Goal: Complete application form

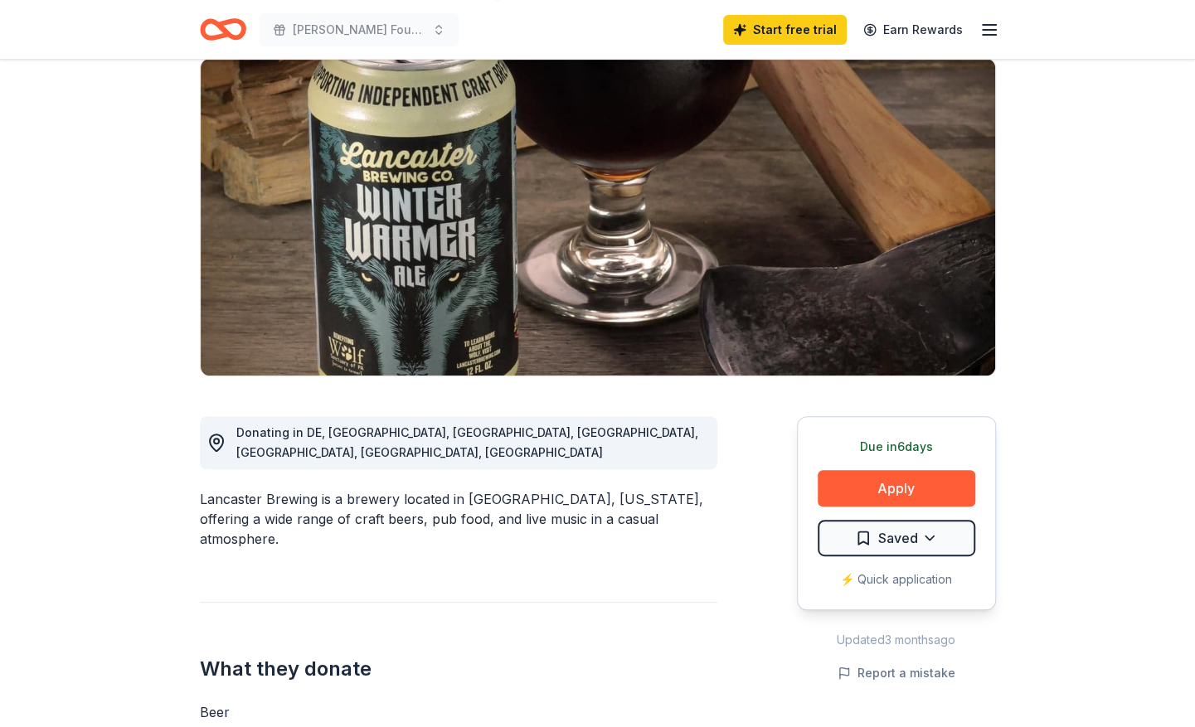
scroll to position [166, 0]
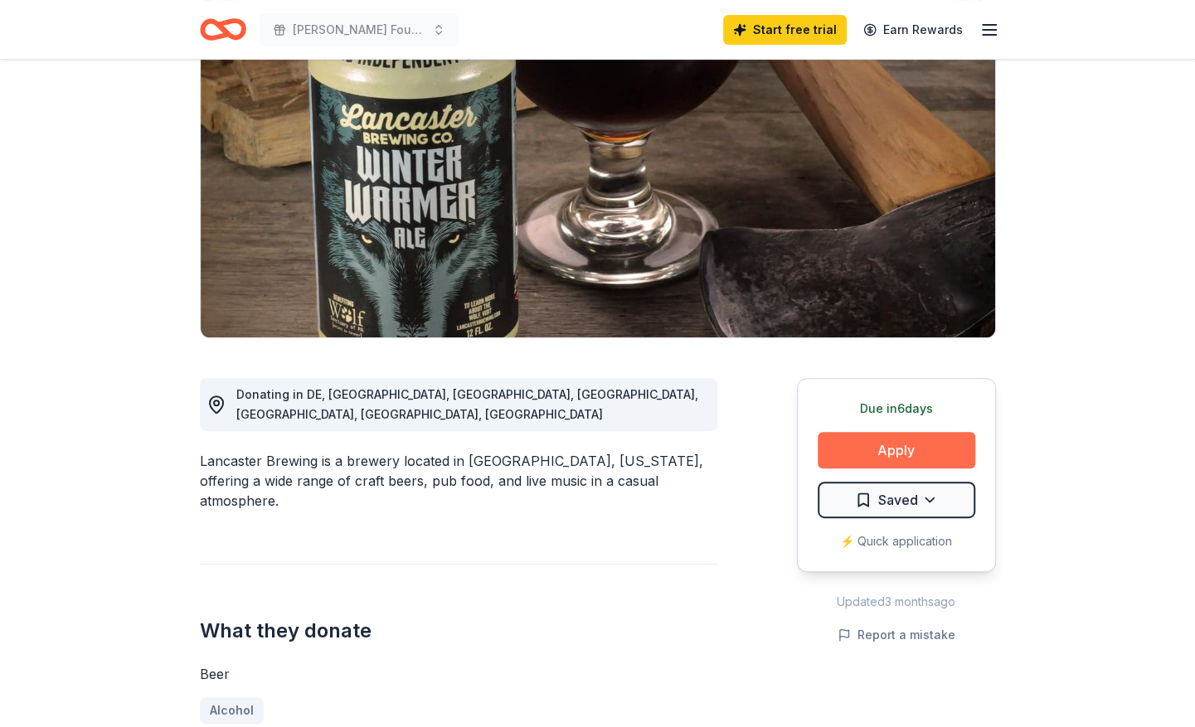
click at [872, 449] on button "Apply" at bounding box center [896, 450] width 158 height 36
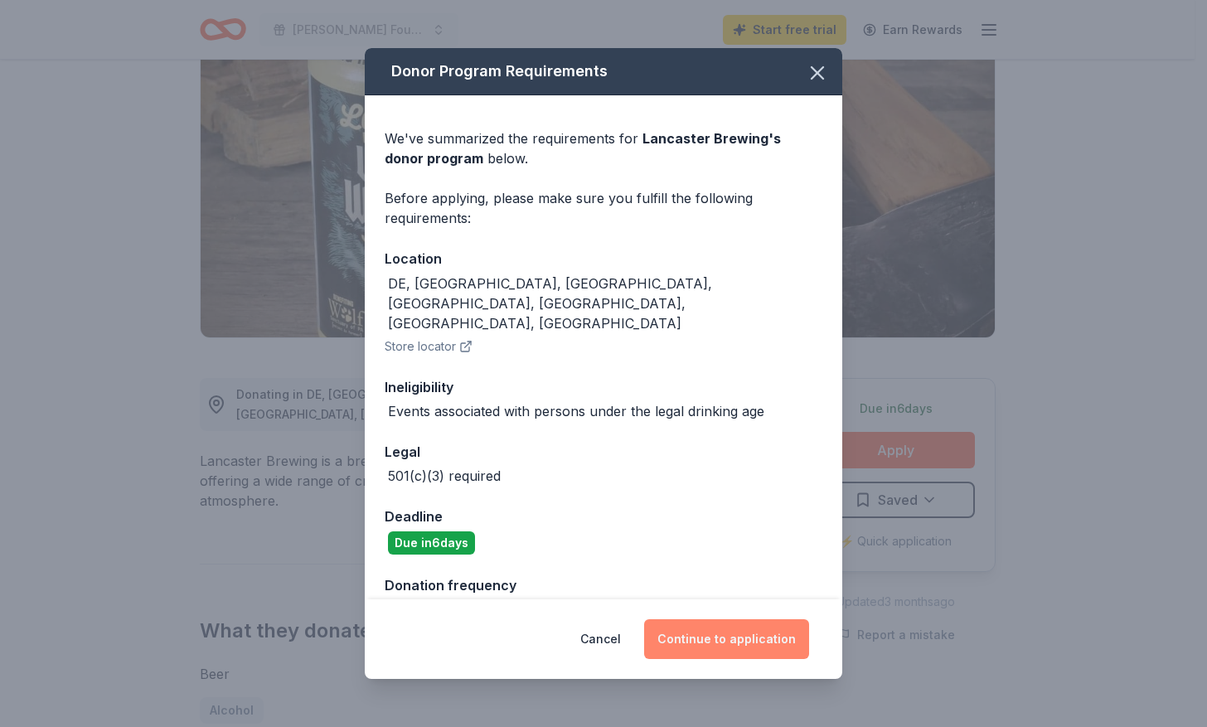
click at [706, 642] on button "Continue to application" at bounding box center [726, 639] width 165 height 40
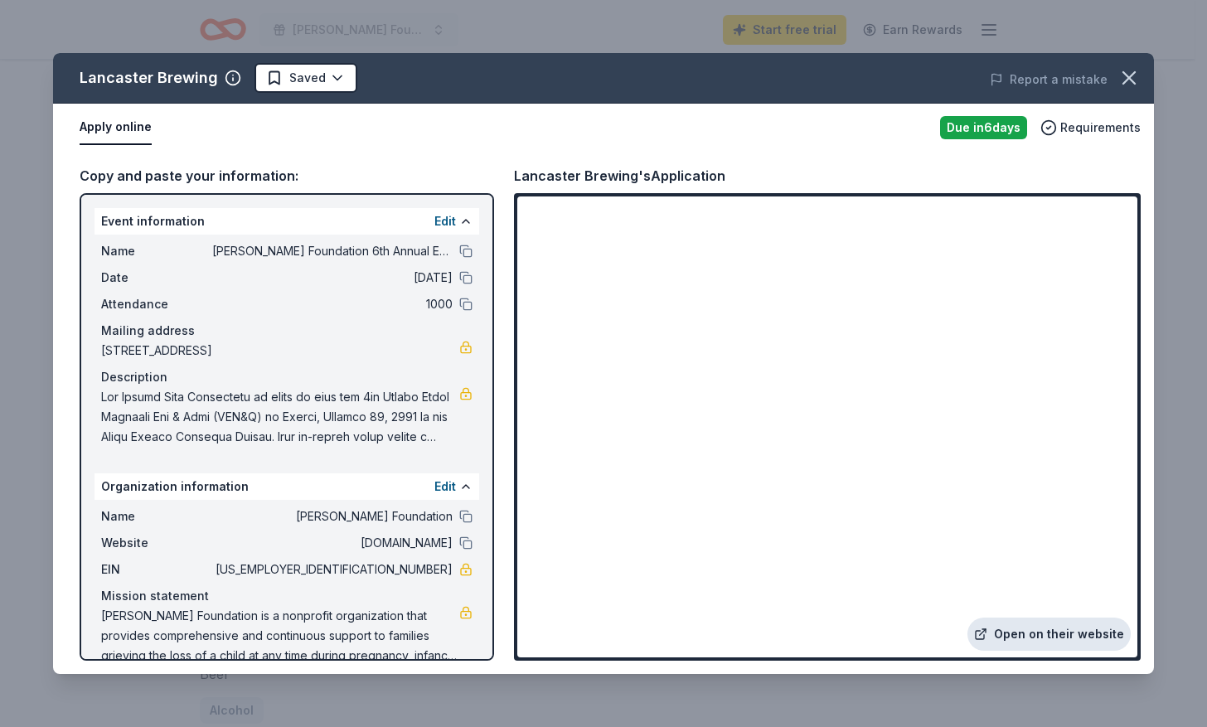
click at [1054, 633] on link "Open on their website" at bounding box center [1048, 634] width 163 height 33
click at [400, 567] on span "[US_EMPLOYER_IDENTIFICATION_NUMBER]" at bounding box center [332, 570] width 240 height 20
click at [436, 482] on button "Edit" at bounding box center [445, 487] width 22 height 20
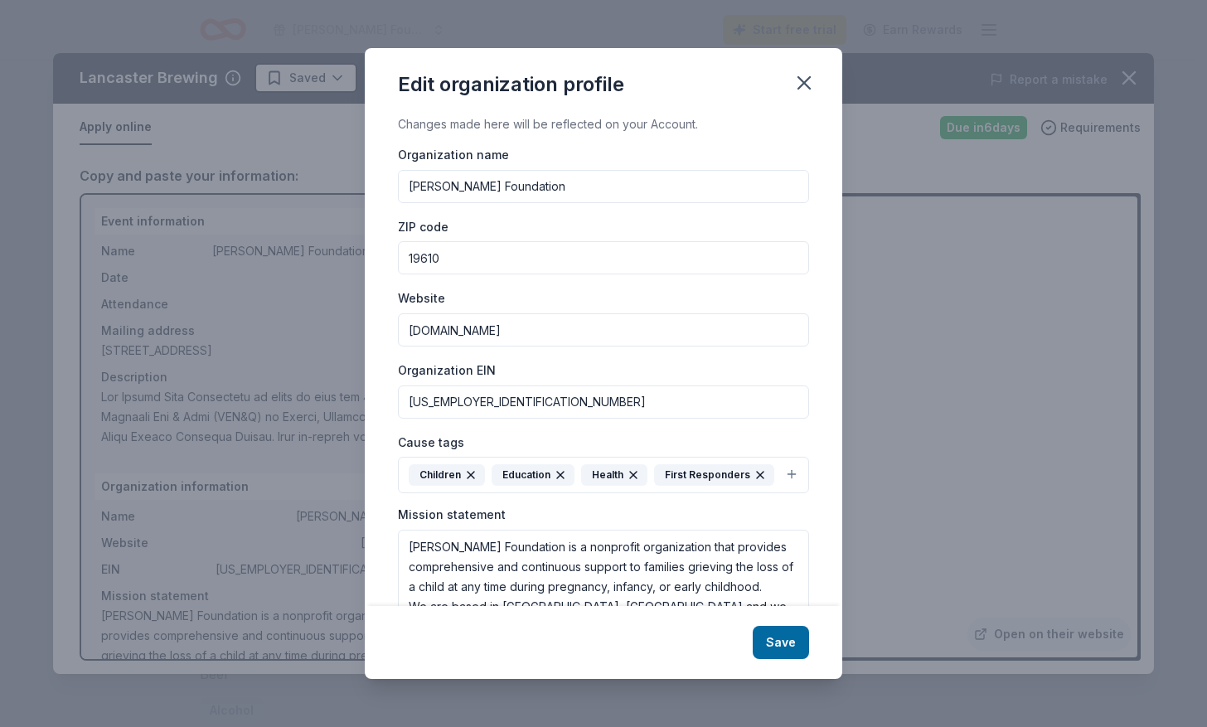
click at [444, 403] on input "[US_EMPLOYER_IDENTIFICATION_NUMBER]" at bounding box center [603, 401] width 411 height 33
click at [816, 81] on button "button" at bounding box center [804, 83] width 36 height 36
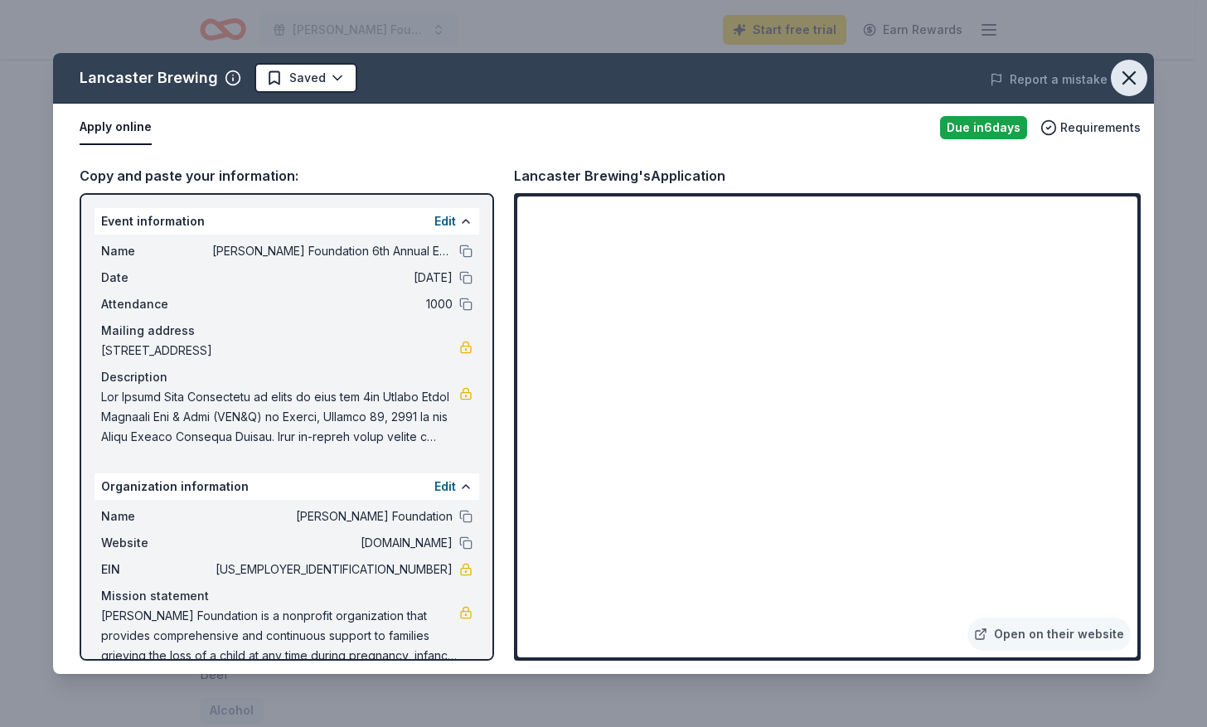
click at [1131, 80] on icon "button" at bounding box center [1129, 78] width 12 height 12
